Goal: Find specific page/section: Find specific page/section

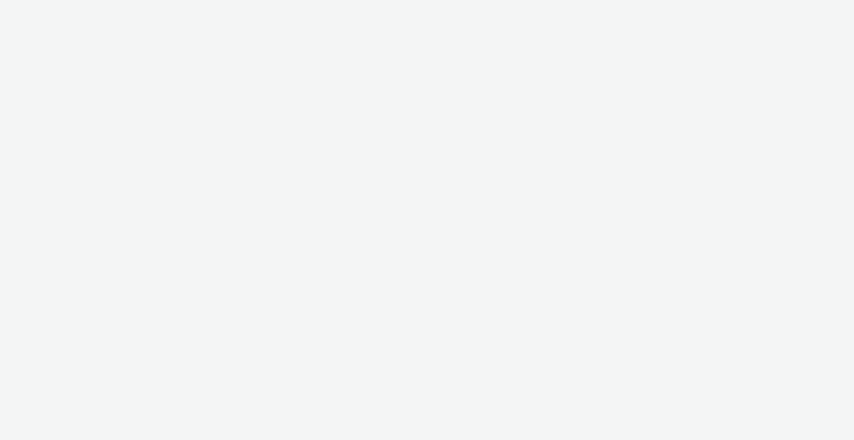
select select "b1b940d3-d05b-48b5-821e-f328c33b988b"
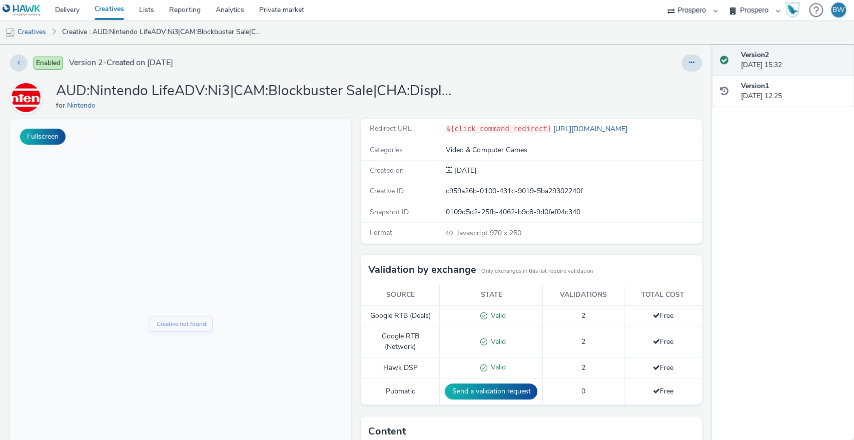
click at [345, 248] on div "Creative not found." at bounding box center [180, 324] width 341 height 410
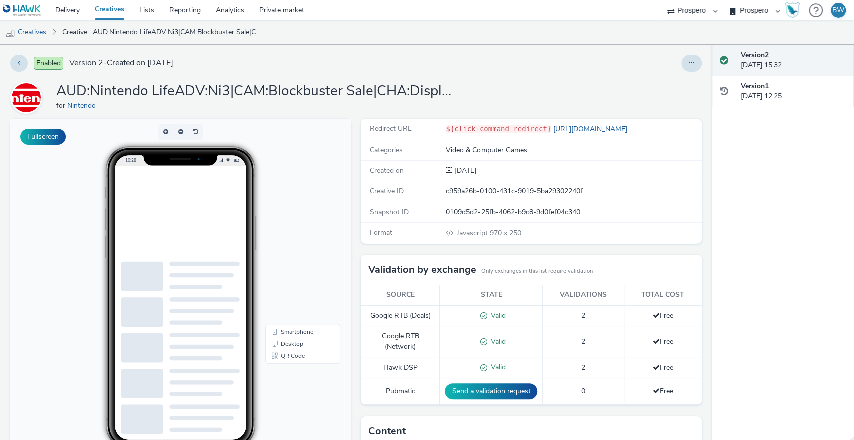
click at [351, 248] on div "Fullscreen" at bounding box center [183, 363] width 346 height 489
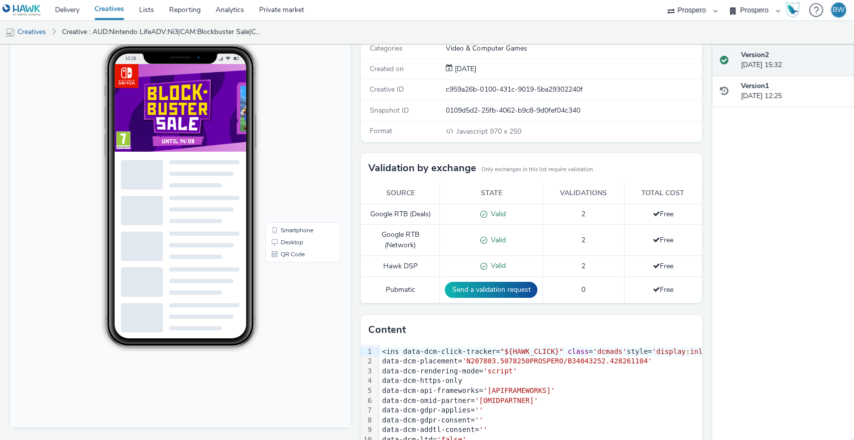
scroll to position [100, 0]
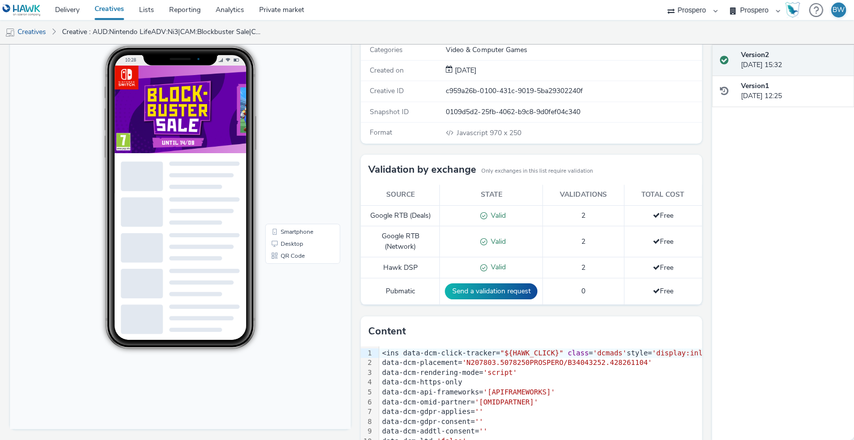
click at [238, 157] on img at bounding box center [357, 128] width 485 height 125
click at [351, 123] on div "Fullscreen" at bounding box center [183, 263] width 346 height 489
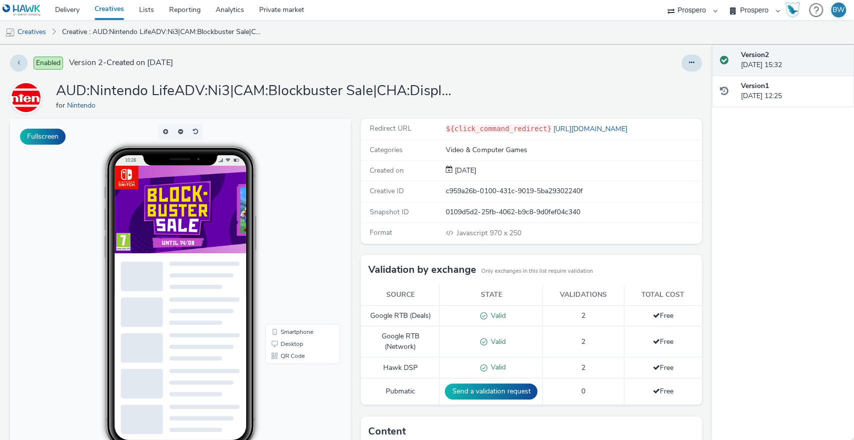
click at [109, 14] on link "Creatives" at bounding box center [109, 10] width 45 height 20
click at [348, 214] on div "Fullscreen" at bounding box center [183, 363] width 346 height 489
click at [350, 243] on div "Fullscreen" at bounding box center [183, 363] width 346 height 489
click at [110, 10] on link "Creatives" at bounding box center [109, 10] width 45 height 20
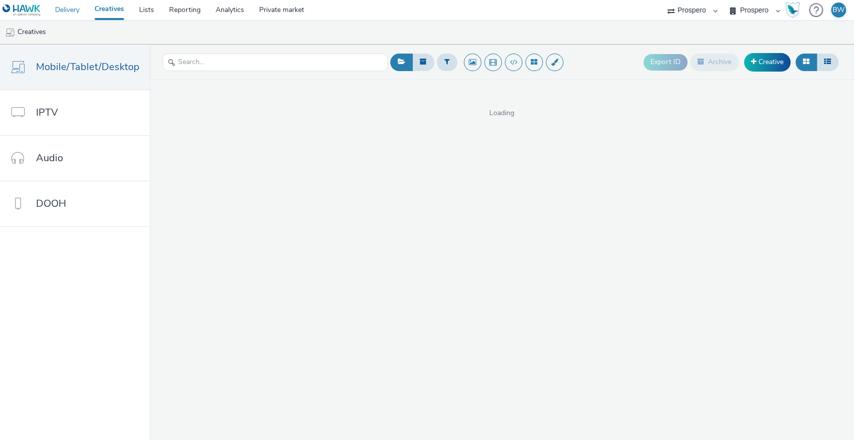
click at [61, 12] on link "Delivery" at bounding box center [68, 10] width 40 height 20
